Goal: Task Accomplishment & Management: Manage account settings

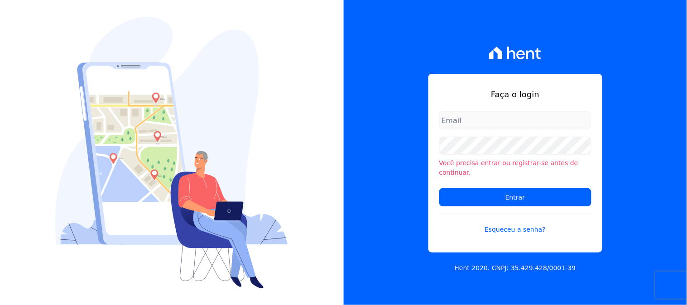
click at [492, 124] on input "email" at bounding box center [515, 120] width 152 height 18
type input "[PERSON_NAME][EMAIL_ADDRESS][PERSON_NAME][DOMAIN_NAME]"
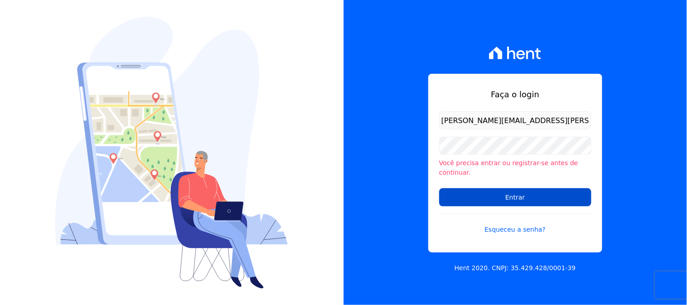
click at [459, 192] on input "Entrar" at bounding box center [515, 197] width 152 height 18
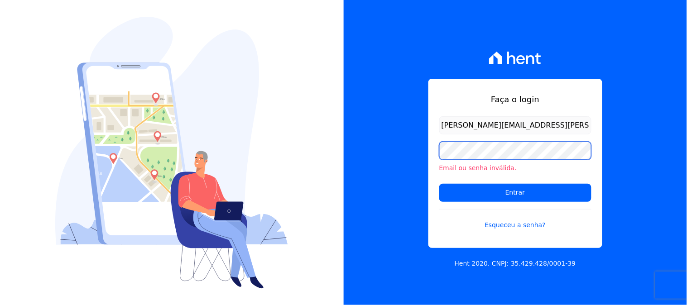
click at [439, 184] on input "Entrar" at bounding box center [515, 193] width 152 height 18
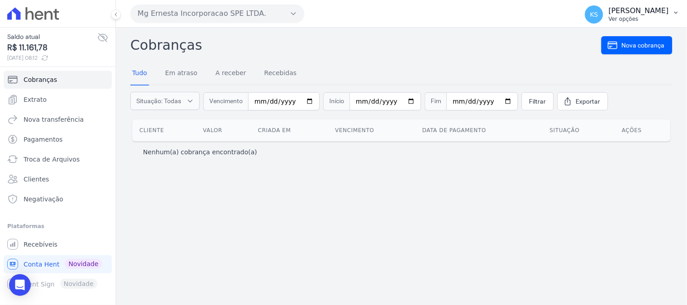
click at [663, 17] on p "Ver opções" at bounding box center [639, 18] width 60 height 7
click at [598, 41] on link "Logout" at bounding box center [629, 39] width 116 height 16
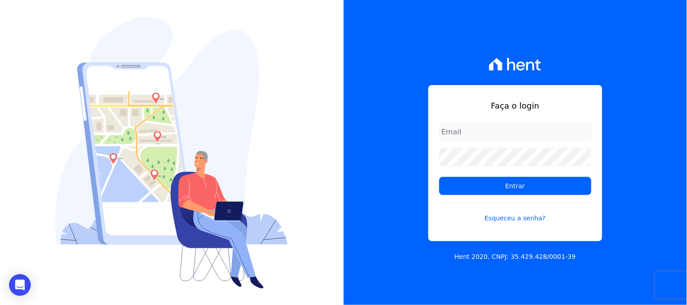
click at [495, 136] on input "email" at bounding box center [515, 132] width 152 height 18
type input "kelly.silva@construtoramgtec.com.br"
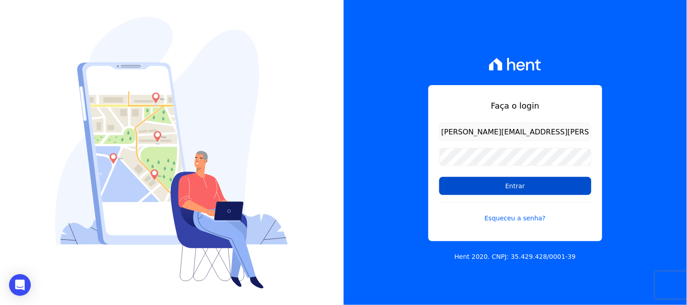
click at [484, 188] on input "Entrar" at bounding box center [515, 186] width 152 height 18
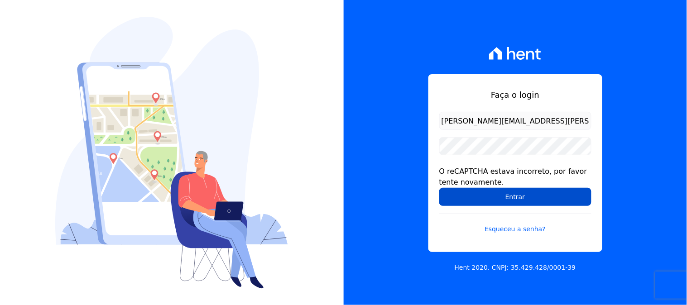
click at [506, 192] on input "Entrar" at bounding box center [515, 197] width 152 height 18
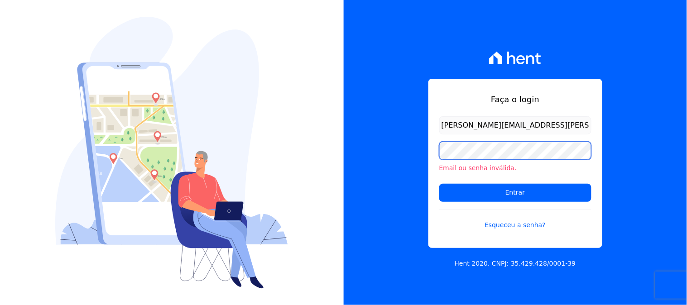
click at [439, 184] on input "Entrar" at bounding box center [515, 193] width 152 height 18
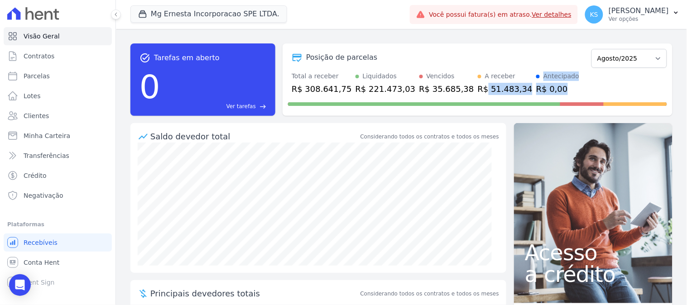
drag, startPoint x: 456, startPoint y: 87, endPoint x: 528, endPoint y: 92, distance: 71.7
click at [527, 91] on div "Total a receber R$ 308.641,75 Liquidados R$ 221.473,03 Vencidos R$ 35.685,38 A …" at bounding box center [477, 84] width 379 height 24
click at [564, 92] on div "Total a receber R$ 308.641,75 Liquidados R$ 221.473,03 Vencidos R$ 35.685,38 A …" at bounding box center [477, 84] width 379 height 24
click at [51, 156] on span "Transferências" at bounding box center [47, 155] width 46 height 9
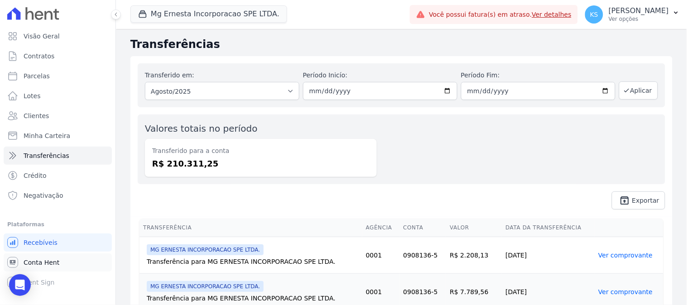
click at [46, 259] on span "Conta Hent" at bounding box center [42, 262] width 36 height 9
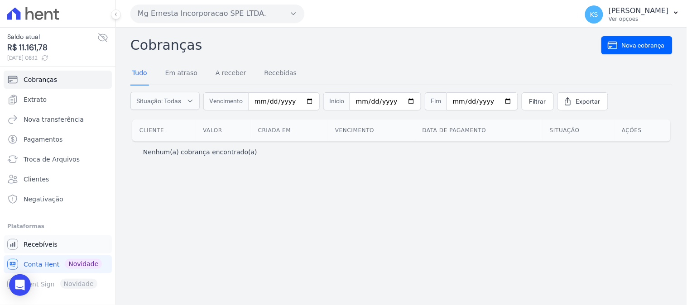
click at [33, 244] on span "Recebíveis" at bounding box center [41, 244] width 34 height 9
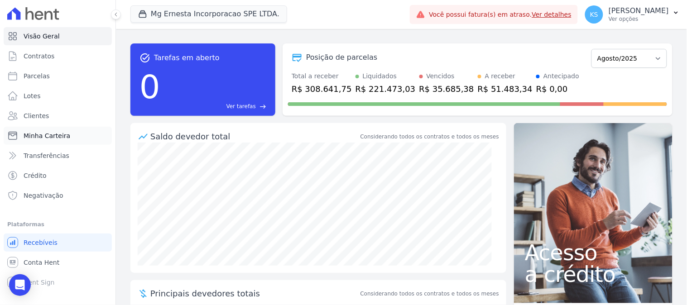
click at [56, 136] on span "Minha Carteira" at bounding box center [47, 135] width 47 height 9
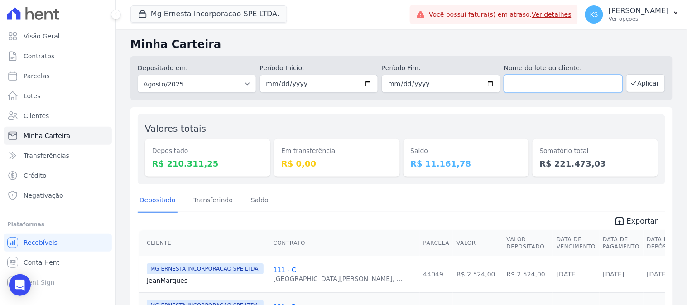
click at [518, 82] on input "text" at bounding box center [563, 84] width 119 height 18
click at [436, 118] on div "Valores totais Depositado R$ 210.311,25 Em transferência R$ 0,00 Saldo R$ 11.16…" at bounding box center [402, 150] width 528 height 70
drag, startPoint x: 159, startPoint y: 128, endPoint x: 594, endPoint y: 165, distance: 436.8
click at [595, 164] on div "Valores totais Depositado R$ 210.311,25 Em transferência R$ 0,00 Saldo R$ 11.16…" at bounding box center [402, 150] width 528 height 70
click at [38, 176] on span "Crédito" at bounding box center [35, 175] width 23 height 9
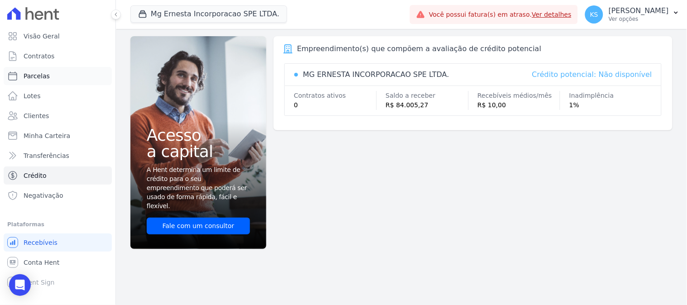
click at [37, 75] on span "Parcelas" at bounding box center [37, 76] width 26 height 9
select select
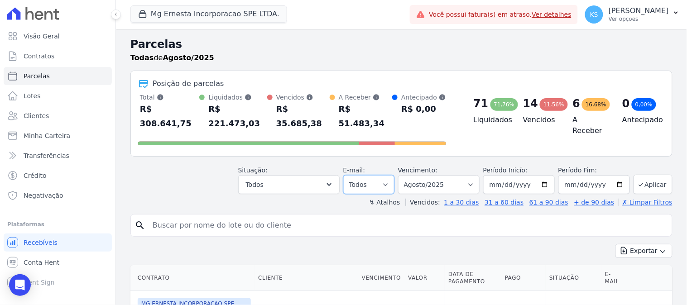
click at [370, 175] on select "Todos Lido Não-lido" at bounding box center [368, 184] width 51 height 19
click at [315, 175] on button "Todos" at bounding box center [288, 184] width 101 height 19
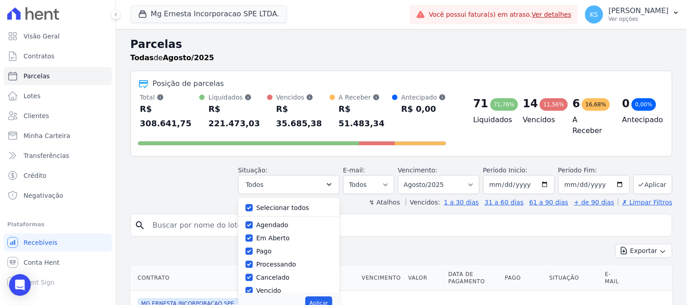
click at [288, 204] on label "Selecionar todos" at bounding box center [282, 207] width 53 height 7
click at [253, 204] on input "Selecionar todos" at bounding box center [248, 207] width 7 height 7
checkbox input "false"
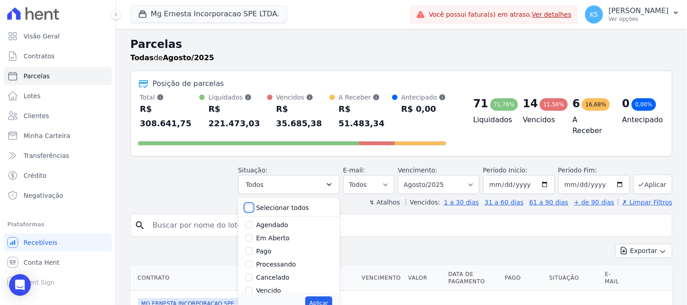
checkbox input "false"
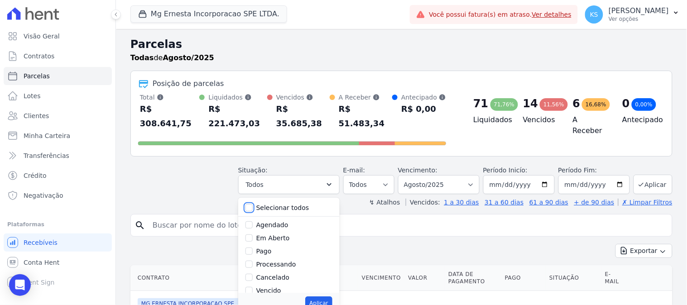
checkbox input "false"
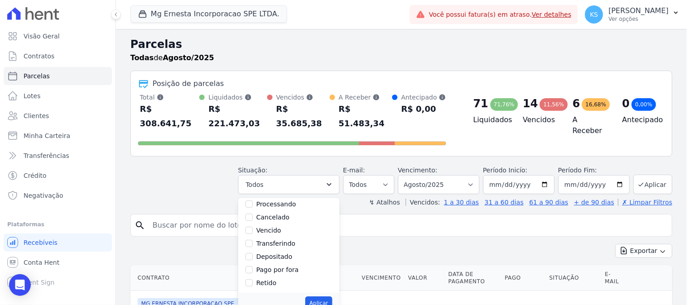
click at [275, 227] on label "Vencido" at bounding box center [268, 230] width 25 height 7
click at [253, 227] on input "Vencido" at bounding box center [248, 230] width 7 height 7
checkbox input "true"
click at [325, 297] on button "Aplicar" at bounding box center [318, 304] width 27 height 14
select select "overdue"
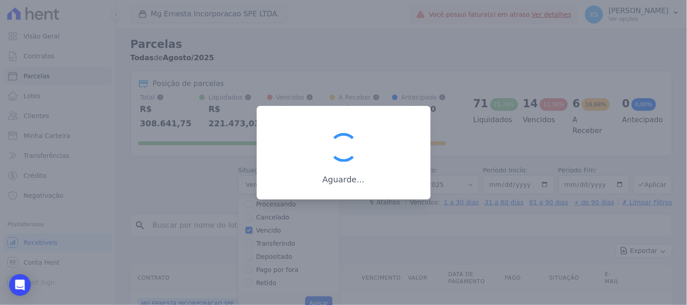
scroll to position [17, 0]
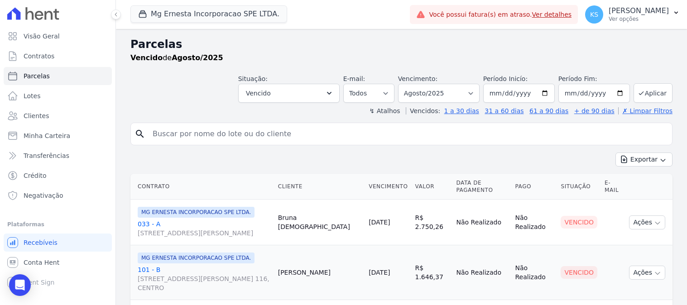
select select
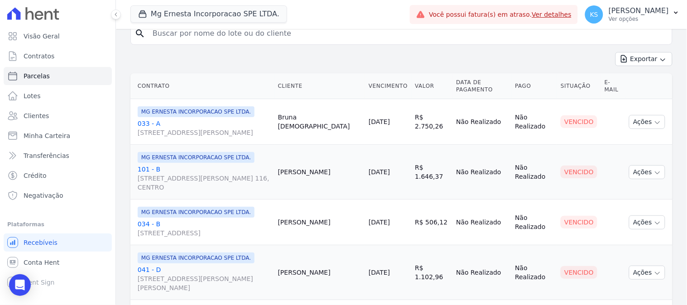
drag, startPoint x: 311, startPoint y: 125, endPoint x: 345, endPoint y: 174, distance: 58.9
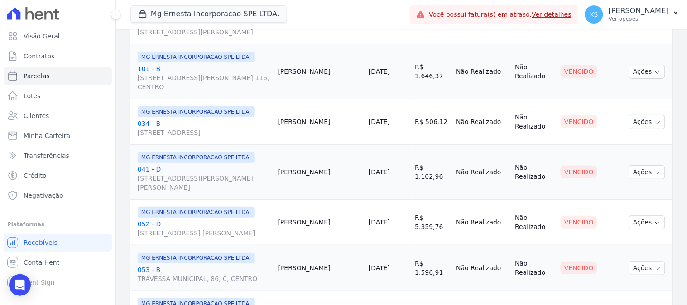
drag, startPoint x: 317, startPoint y: 123, endPoint x: 337, endPoint y: 187, distance: 66.9
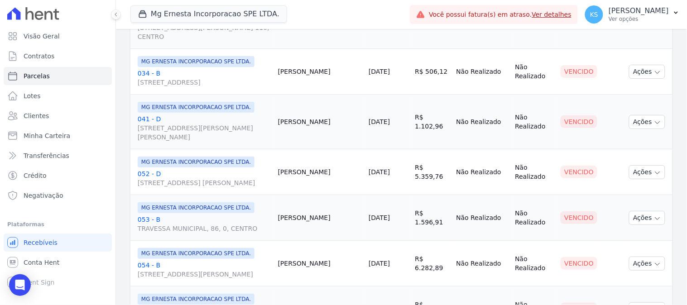
drag, startPoint x: 316, startPoint y: 161, endPoint x: 333, endPoint y: 209, distance: 50.4
click at [333, 209] on tbody "MG ERNESTA INCORPORACAO SPE LTDA. 033 - A RUA DOS VIANAS, 1545, BLOCO 11 AP 44,…" at bounding box center [401, 286] width 542 height 677
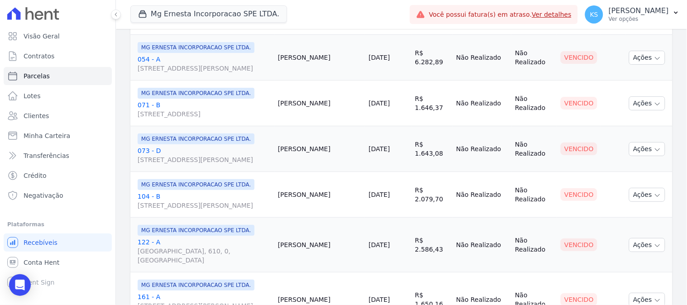
scroll to position [590, 0]
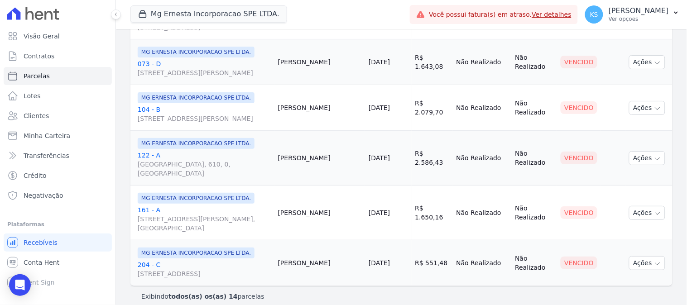
drag, startPoint x: 356, startPoint y: 248, endPoint x: 328, endPoint y: 183, distance: 71.2
click at [347, 214] on td "Marta Andrade" at bounding box center [319, 213] width 91 height 55
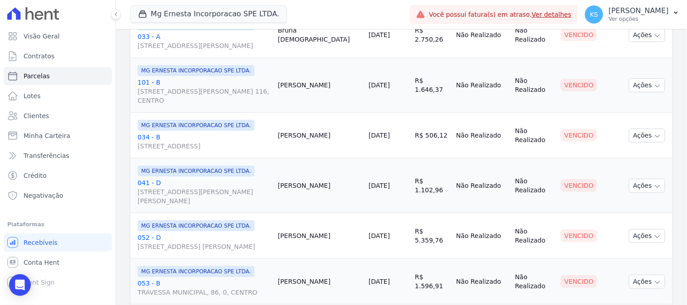
scroll to position [37, 0]
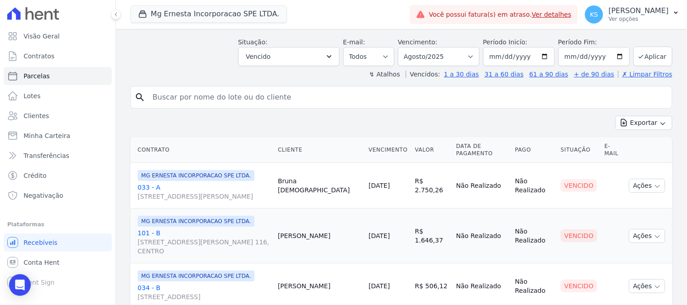
drag, startPoint x: 314, startPoint y: 191, endPoint x: 405, endPoint y: 256, distance: 112.0
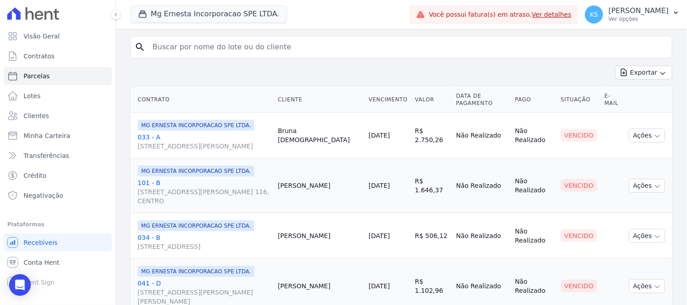
scroll to position [0, 0]
